Goal: Task Accomplishment & Management: Use online tool/utility

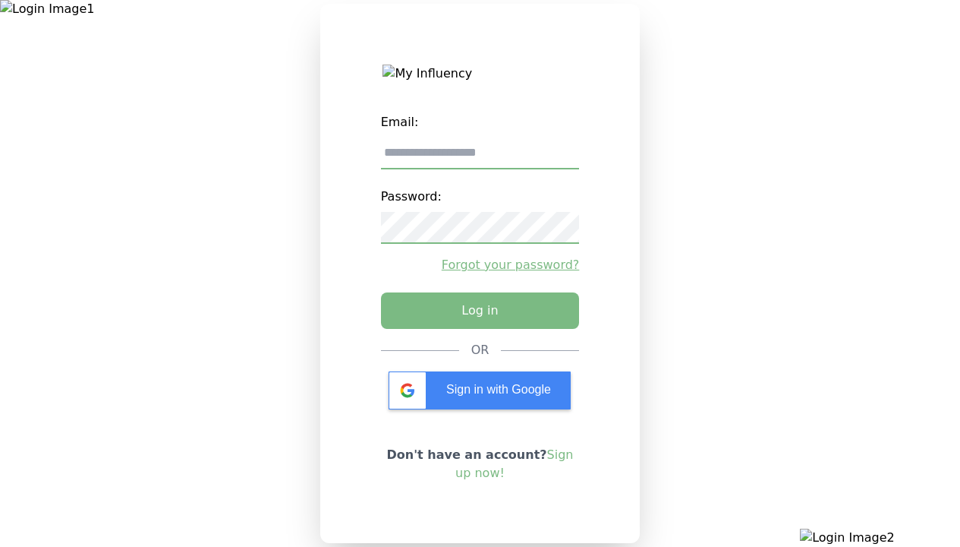
click at [480, 159] on input "email" at bounding box center [480, 153] width 199 height 32
type input "**********"
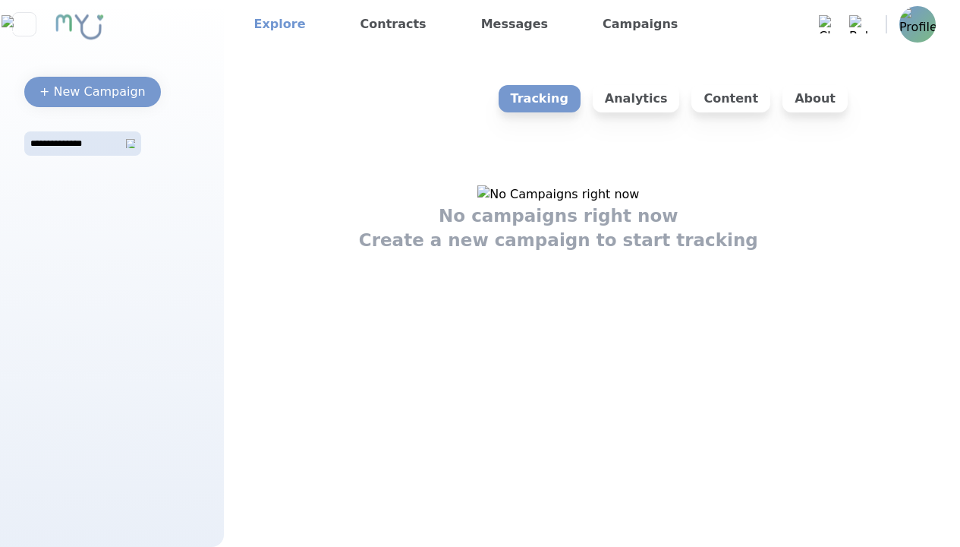
click at [275, 24] on link "Explore" at bounding box center [280, 24] width 64 height 24
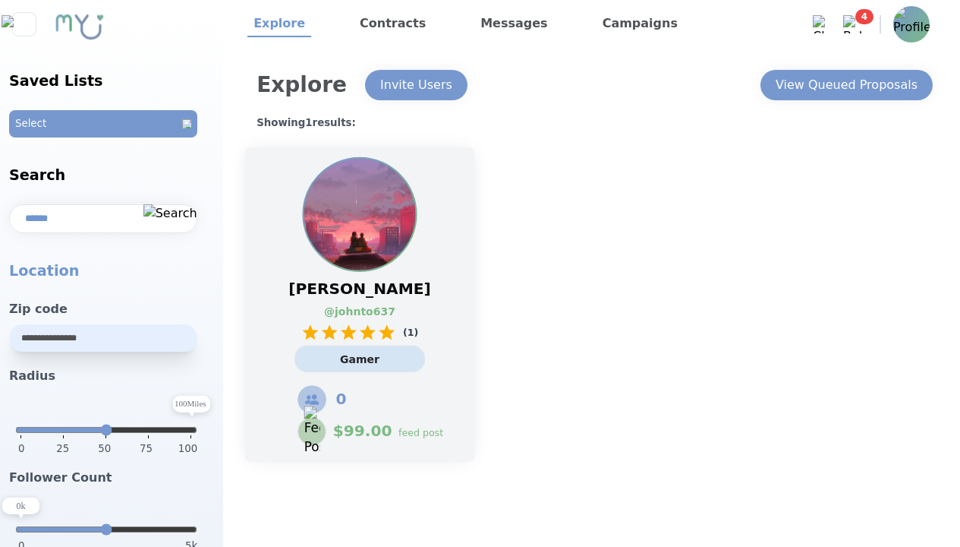
click at [360, 304] on link "@ johnto637" at bounding box center [351, 312] width 55 height 16
select select "*"
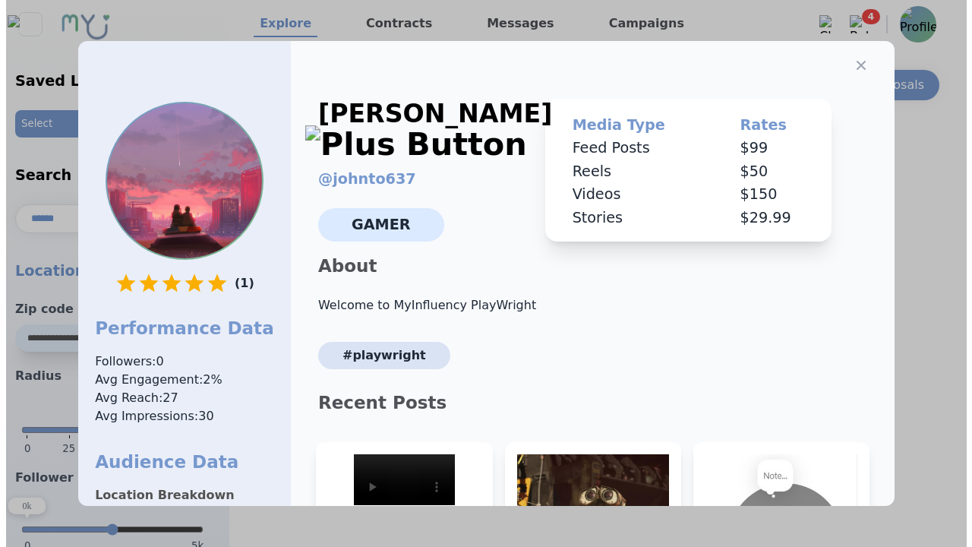
scroll to position [229, 0]
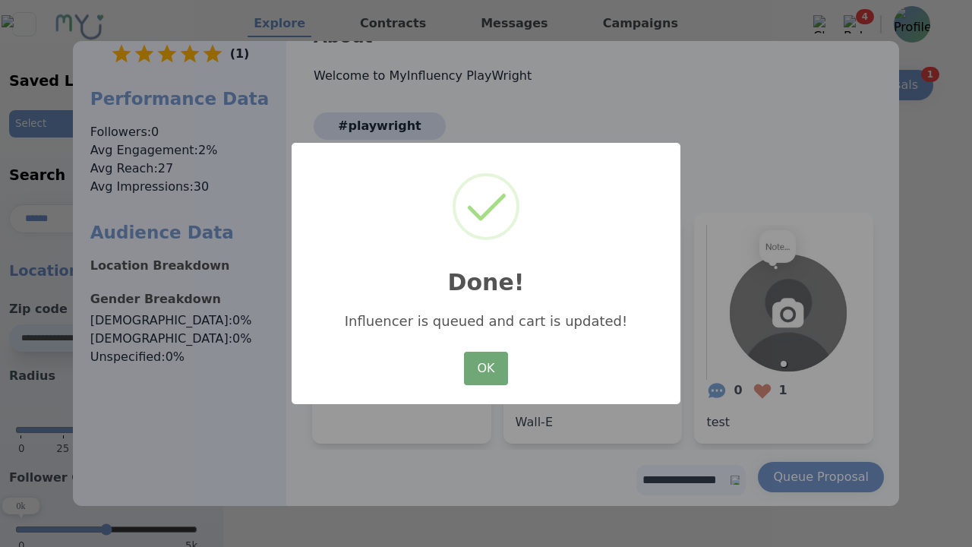
click at [486, 369] on button "OK" at bounding box center [486, 368] width 44 height 33
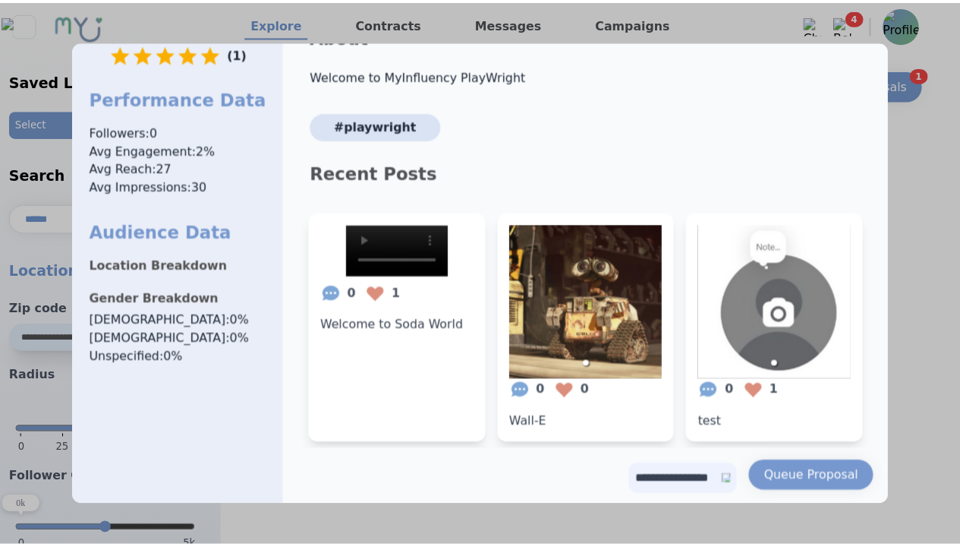
scroll to position [0, 0]
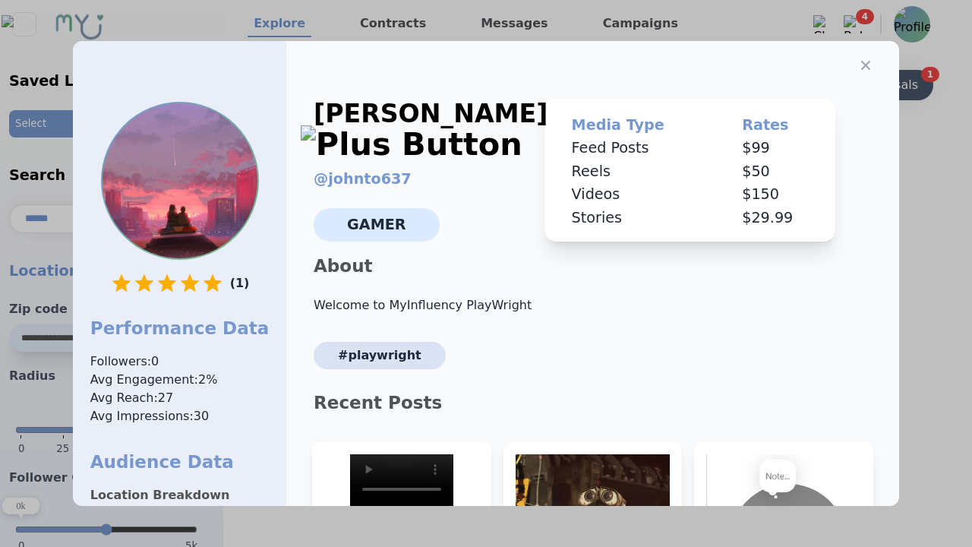
click at [861, 61] on icon "button" at bounding box center [865, 65] width 9 height 9
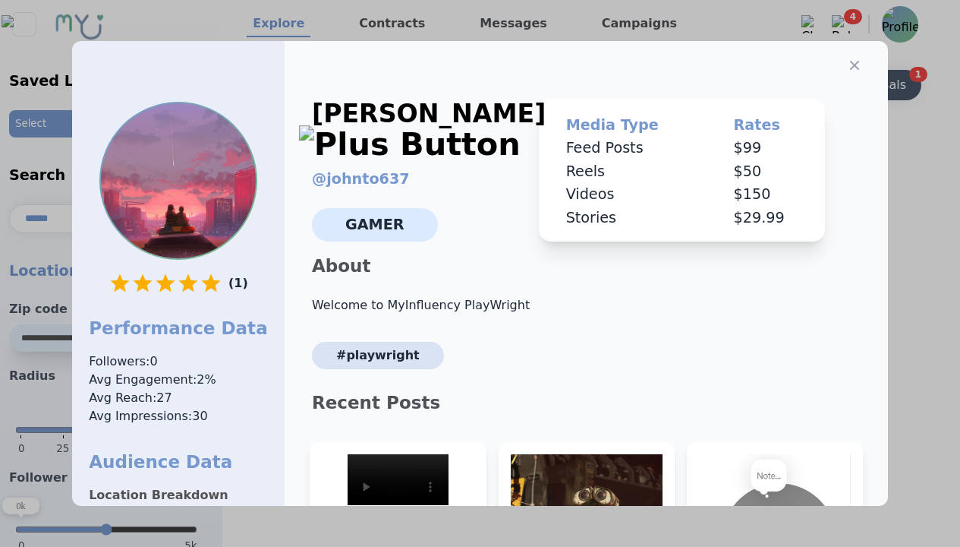
click at [846, 85] on div "View Queued Proposals" at bounding box center [836, 85] width 142 height 18
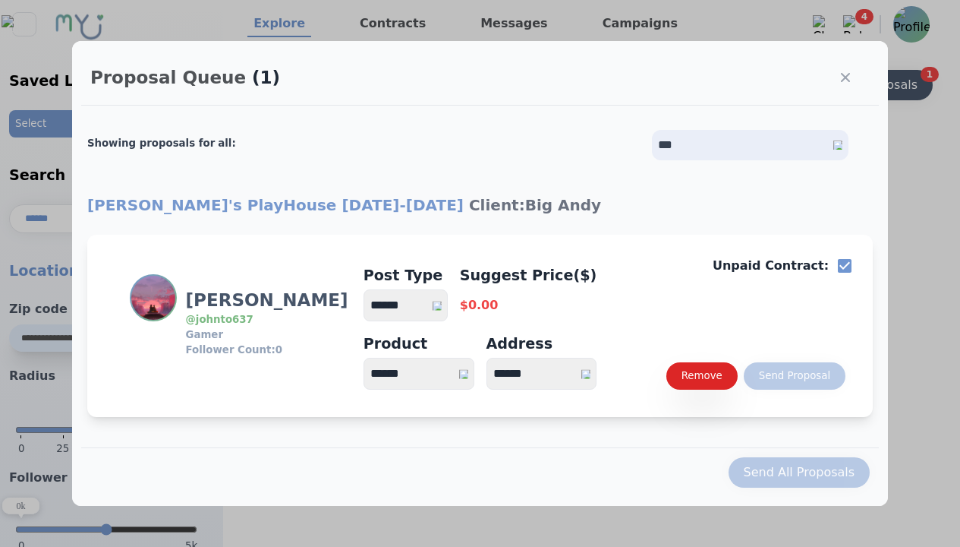
select select "*"
click at [546, 380] on select "**********" at bounding box center [542, 374] width 111 height 32
click at [698, 391] on div "Remove Send Proposal" at bounding box center [729, 377] width 234 height 30
click at [698, 383] on div "Remove" at bounding box center [702, 375] width 41 height 15
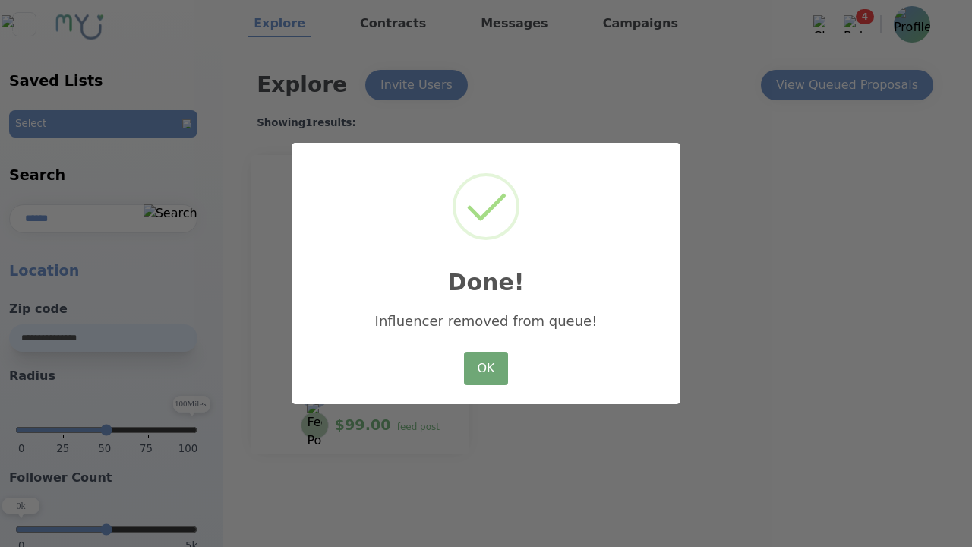
click at [489, 381] on button "OK" at bounding box center [486, 368] width 44 height 33
